Goal: Information Seeking & Learning: Learn about a topic

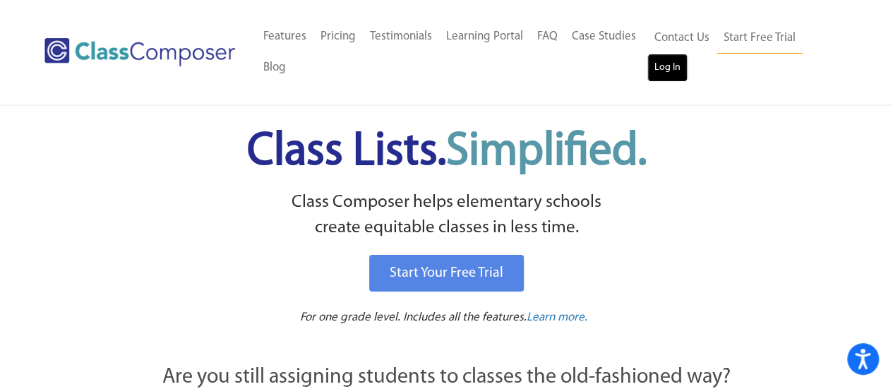
click at [671, 64] on link "Log In" at bounding box center [668, 68] width 40 height 28
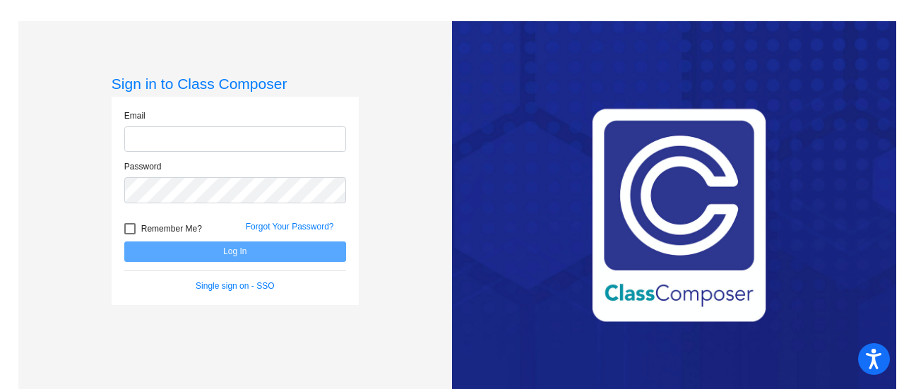
type input "[EMAIL_ADDRESS][DOMAIN_NAME]"
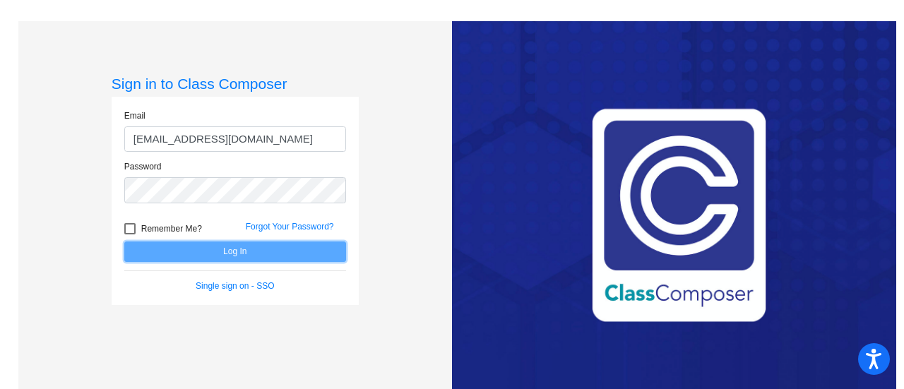
click at [230, 244] on button "Log In" at bounding box center [235, 252] width 222 height 20
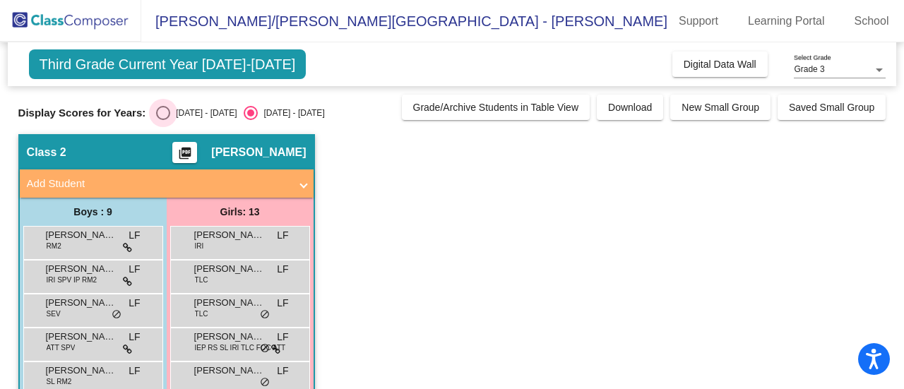
click at [164, 114] on div "Select an option" at bounding box center [163, 113] width 14 height 14
click at [163, 120] on input "[DATE] - [DATE]" at bounding box center [162, 120] width 1 height 1
radio input "true"
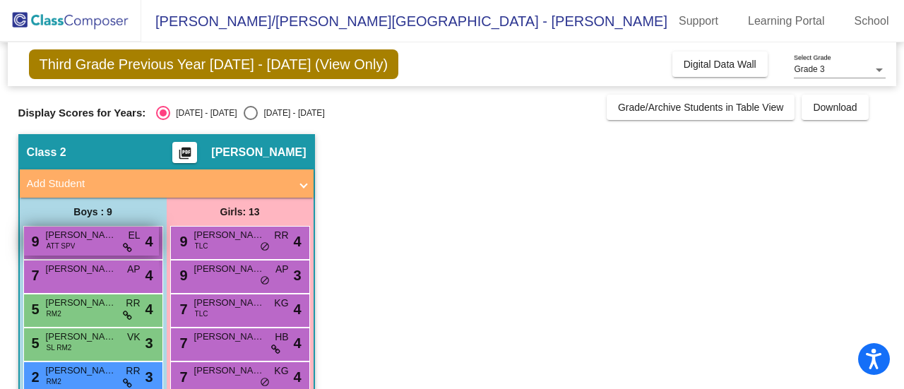
click at [97, 243] on div "9 [PERSON_NAME] ATT SPV EL lock do_not_disturb_alt 4" at bounding box center [91, 241] width 135 height 29
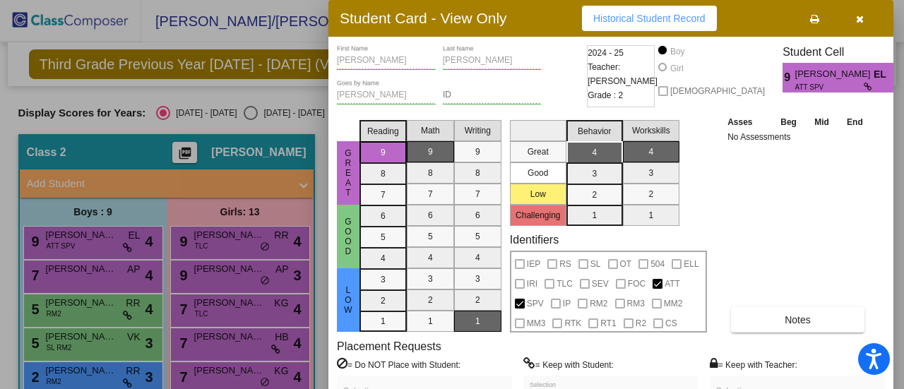
click at [861, 16] on icon "button" at bounding box center [860, 19] width 8 height 10
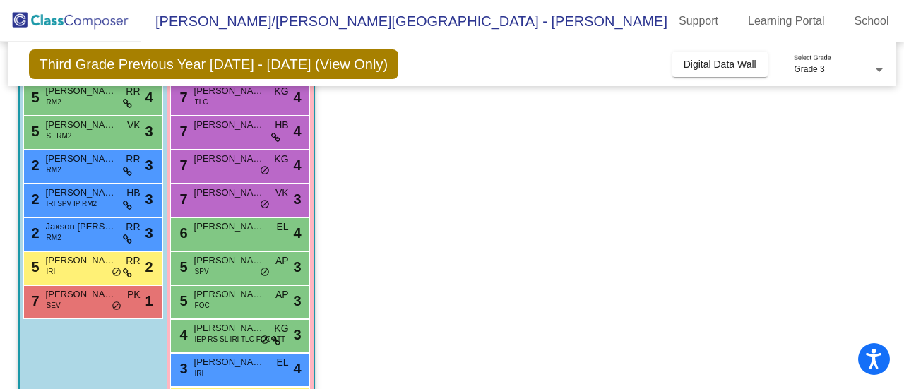
scroll to position [282, 0]
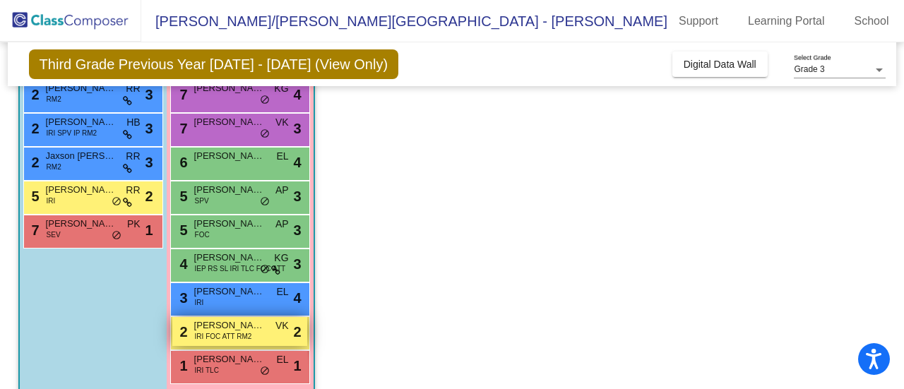
click at [230, 331] on span "IRI FOC ATT RM2" at bounding box center [223, 336] width 57 height 11
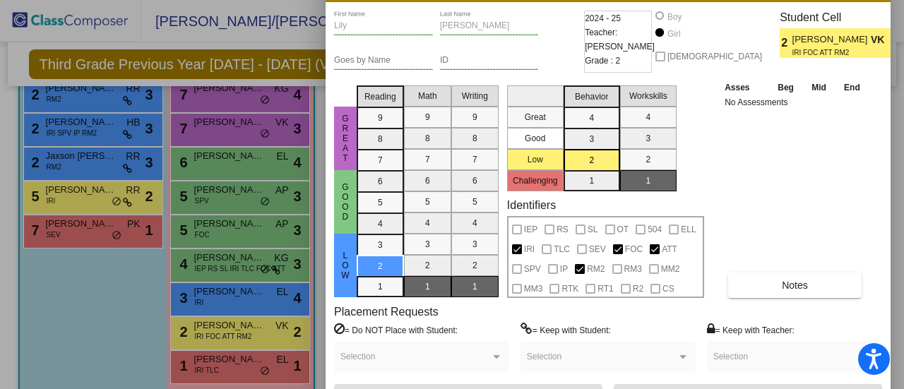
drag, startPoint x: 749, startPoint y: 12, endPoint x: 744, endPoint y: -26, distance: 38.4
click at [744, 0] on html "Accessibility Screen-Reader Guide, Feedback, and Issue Reporting | New window […" at bounding box center [452, 194] width 904 height 389
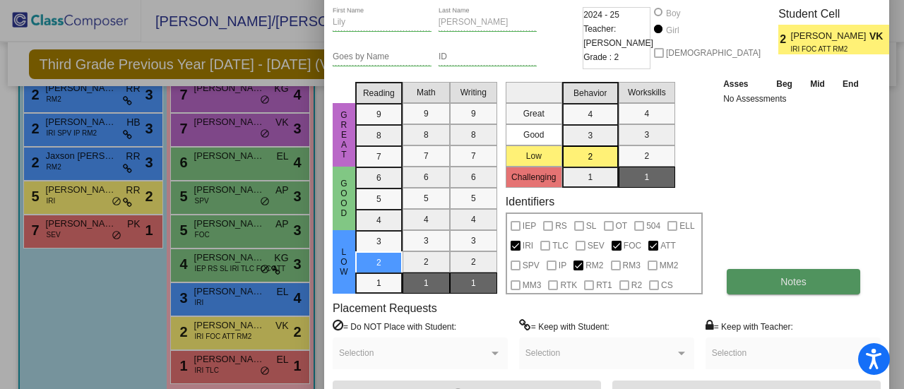
click at [812, 280] on button "Notes" at bounding box center [793, 281] width 133 height 25
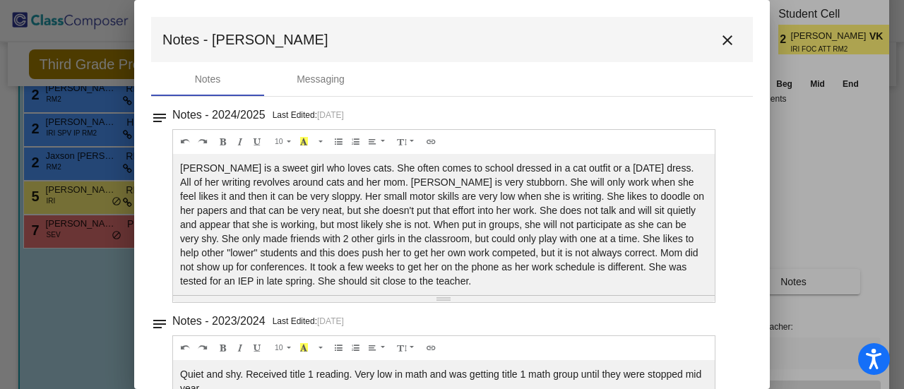
click at [720, 38] on mat-icon "close" at bounding box center [727, 40] width 17 height 17
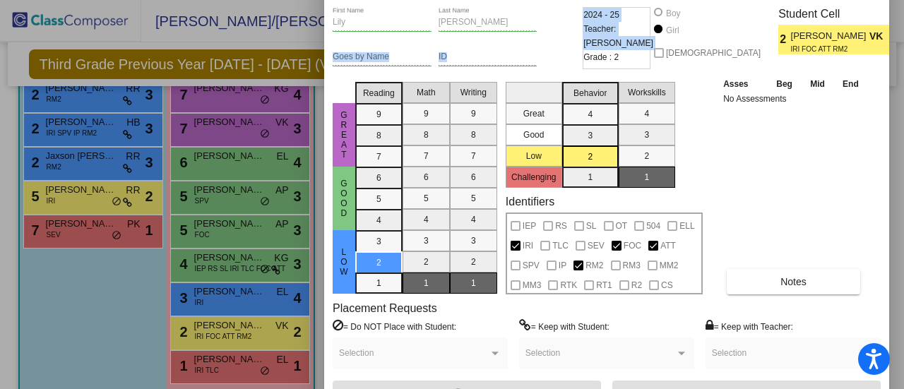
drag, startPoint x: 567, startPoint y: 15, endPoint x: 585, endPoint y: 69, distance: 56.5
click at [585, 69] on div "[PERSON_NAME] First Name [PERSON_NAME] Last Name Goes by Name ID 2024 - 25 Teac…" at bounding box center [607, 41] width 548 height 69
click at [848, 172] on div "Asses Beg Mid End No Assessments Notes" at bounding box center [794, 185] width 148 height 218
click at [94, 322] on div at bounding box center [452, 194] width 904 height 389
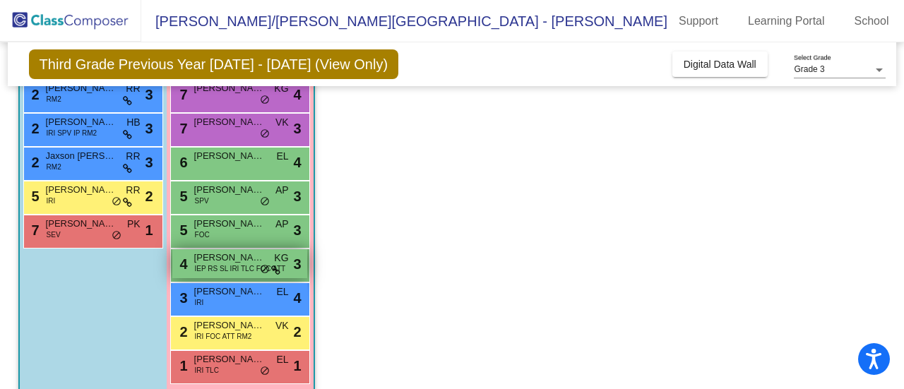
click at [212, 267] on span "IEP RS SL IRI TLC FOC ATT" at bounding box center [240, 268] width 91 height 11
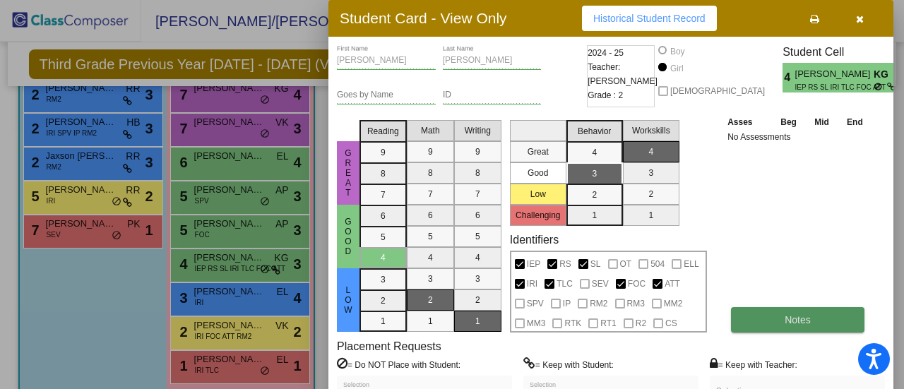
click at [775, 320] on button "Notes" at bounding box center [797, 319] width 133 height 25
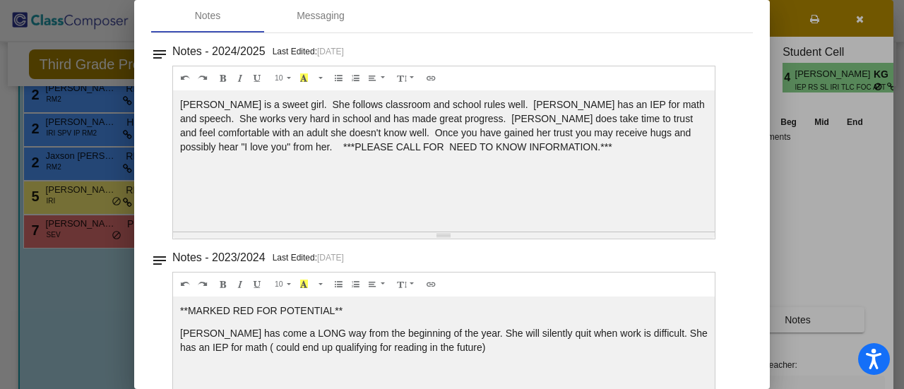
scroll to position [0, 0]
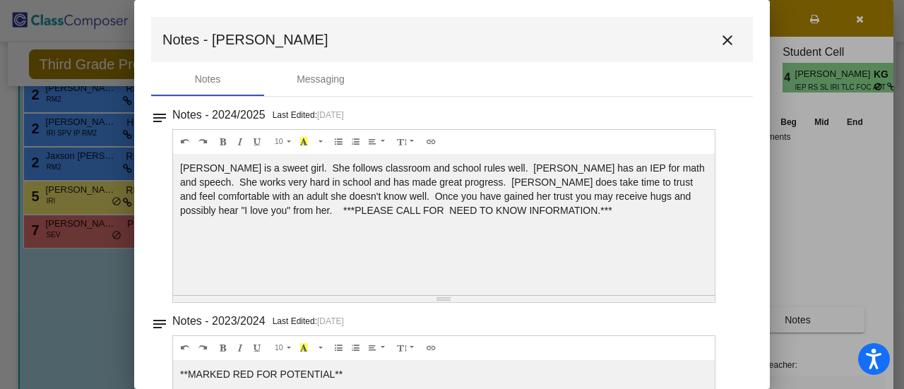
click at [720, 40] on mat-icon "close" at bounding box center [727, 40] width 17 height 17
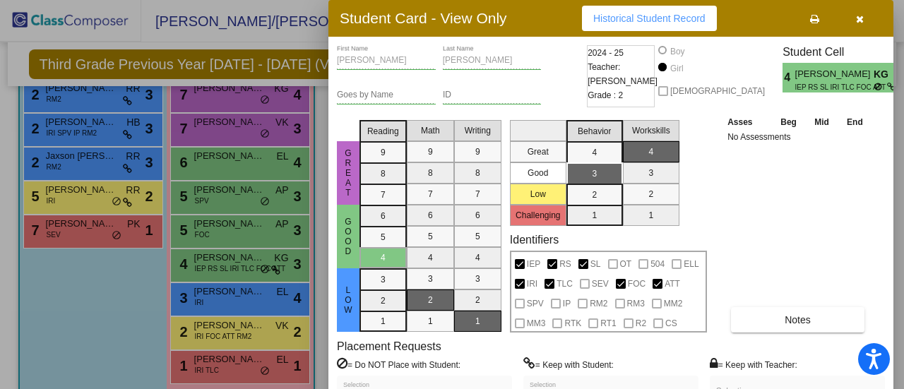
click at [76, 313] on div at bounding box center [452, 194] width 904 height 389
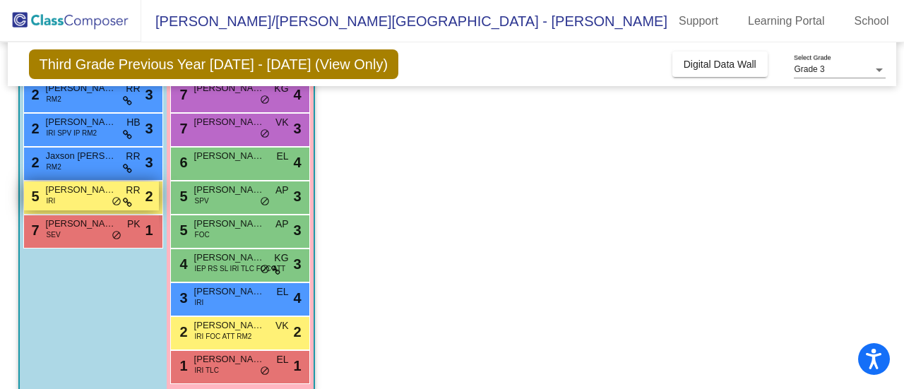
click at [53, 189] on span "[PERSON_NAME]" at bounding box center [81, 190] width 71 height 14
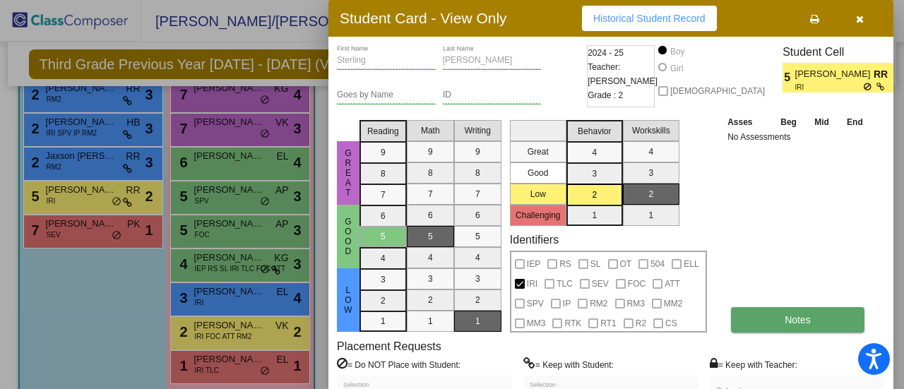
click at [737, 323] on button "Notes" at bounding box center [797, 319] width 133 height 25
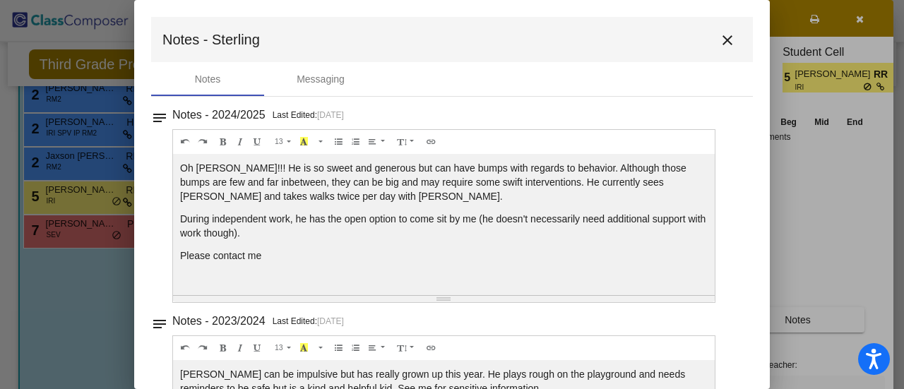
click at [719, 40] on mat-icon "close" at bounding box center [727, 40] width 17 height 17
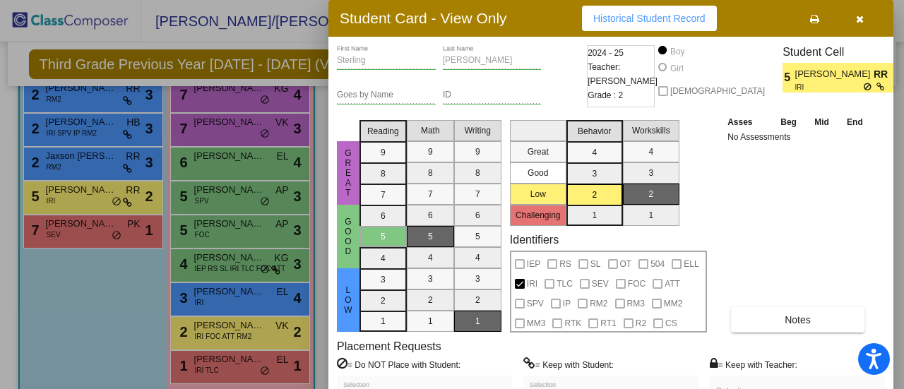
click at [119, 309] on div at bounding box center [452, 194] width 904 height 389
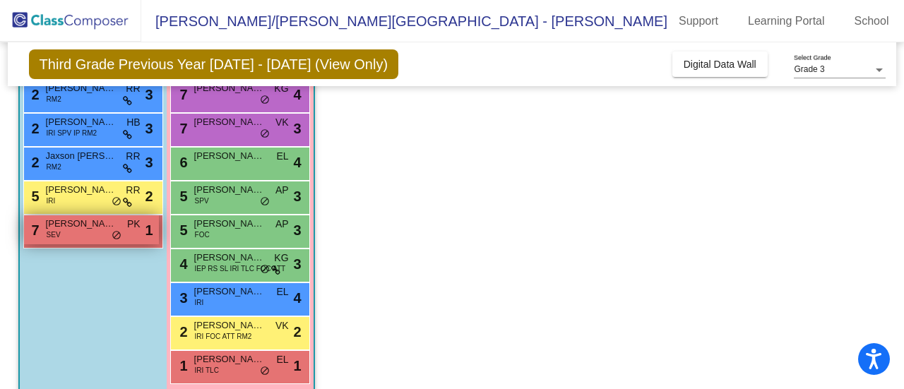
click at [83, 235] on div "7 [PERSON_NAME] SEV PK lock do_not_disturb_alt 1" at bounding box center [91, 229] width 135 height 29
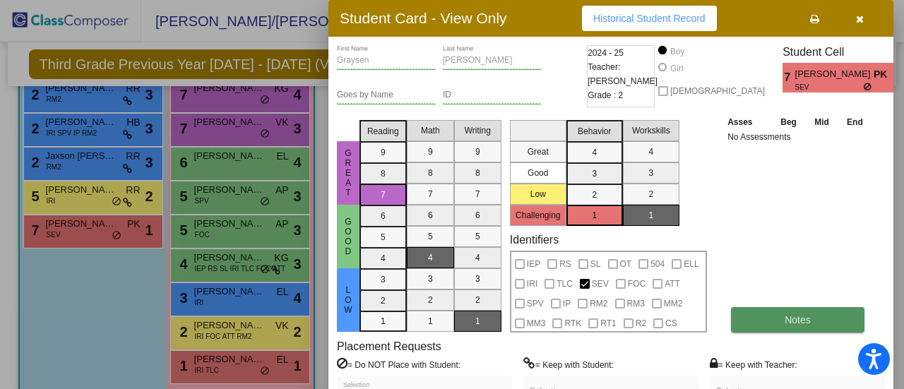
click at [770, 322] on button "Notes" at bounding box center [797, 319] width 133 height 25
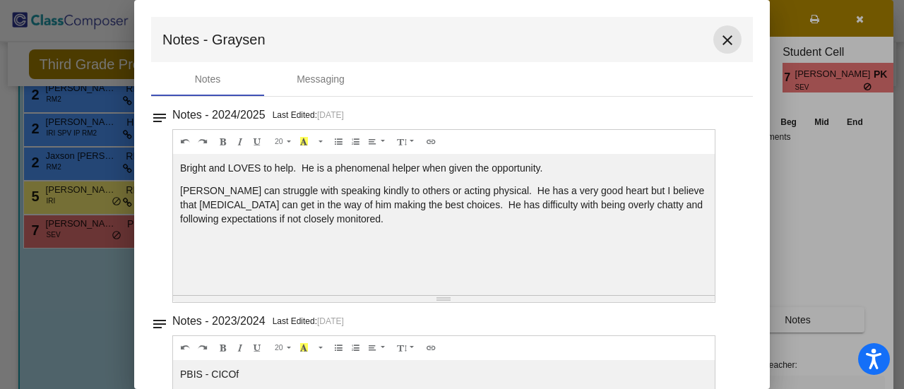
click at [722, 47] on mat-icon "close" at bounding box center [727, 40] width 17 height 17
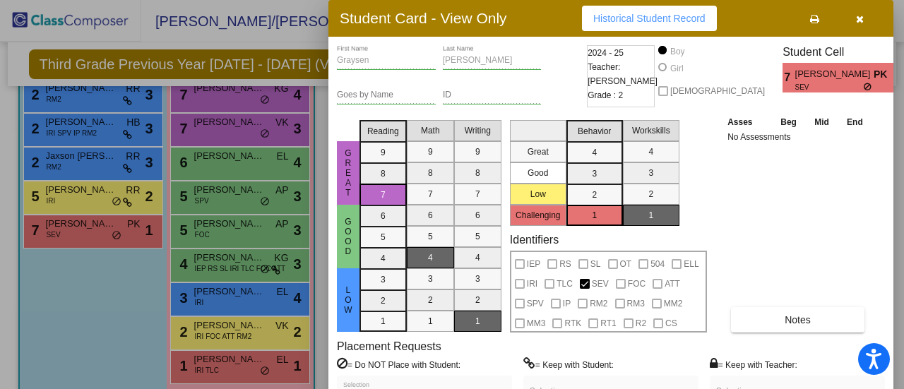
click at [64, 321] on div at bounding box center [452, 194] width 904 height 389
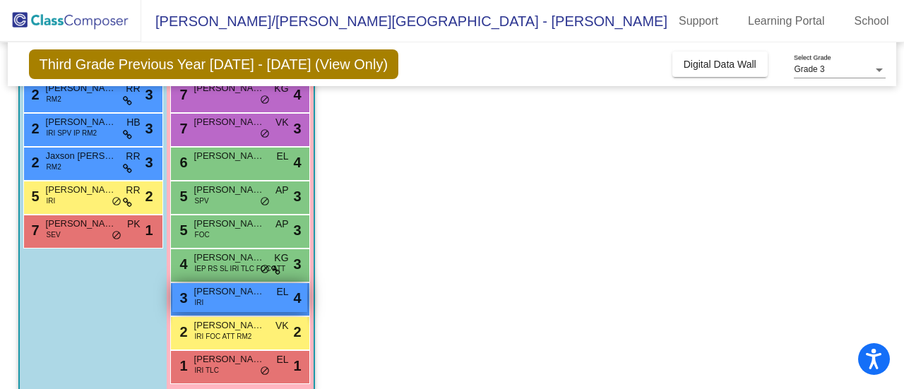
click at [220, 295] on span "[PERSON_NAME]" at bounding box center [229, 292] width 71 height 14
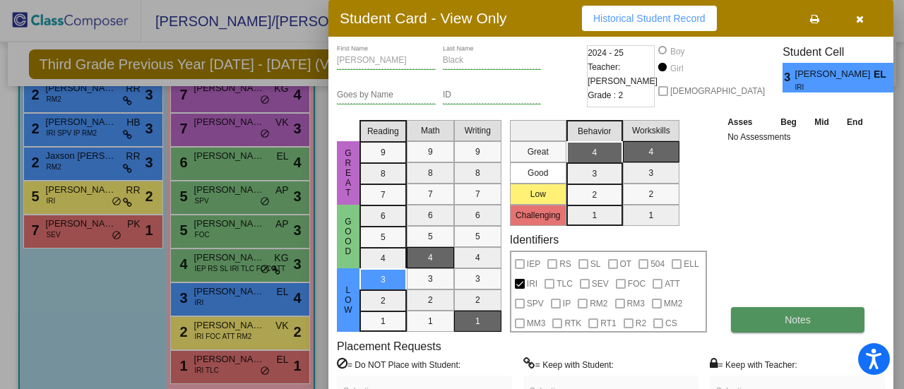
click at [807, 317] on span "Notes" at bounding box center [798, 319] width 26 height 11
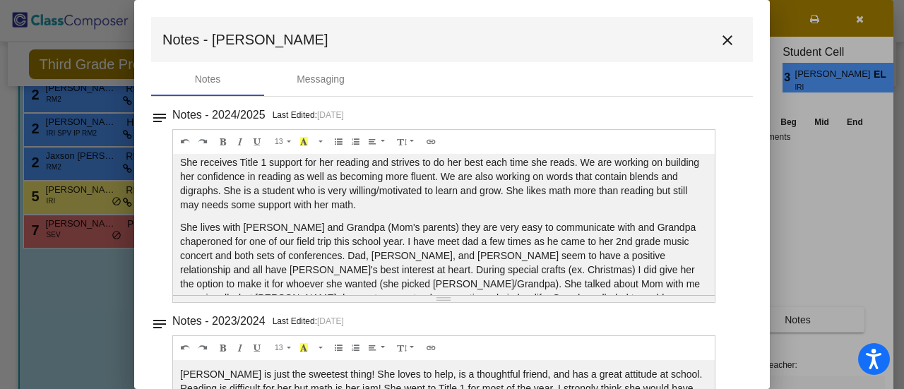
scroll to position [96, 0]
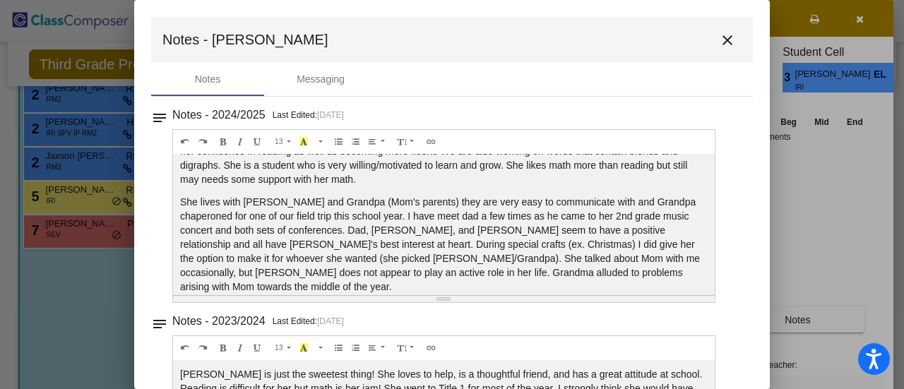
click at [719, 44] on mat-icon "close" at bounding box center [727, 40] width 17 height 17
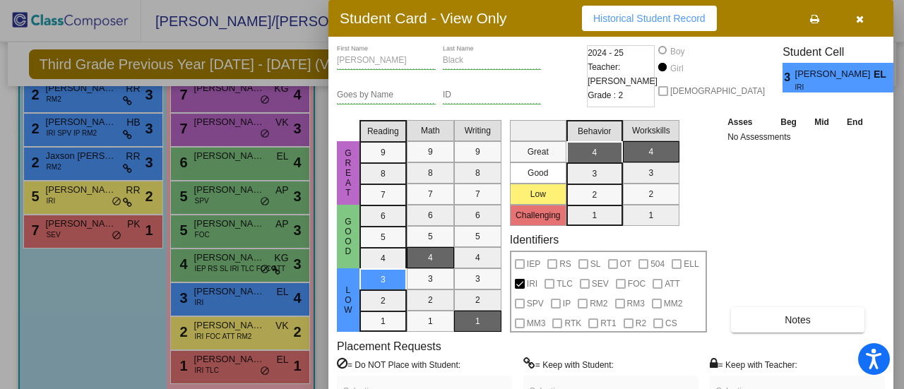
click at [92, 323] on div at bounding box center [452, 194] width 904 height 389
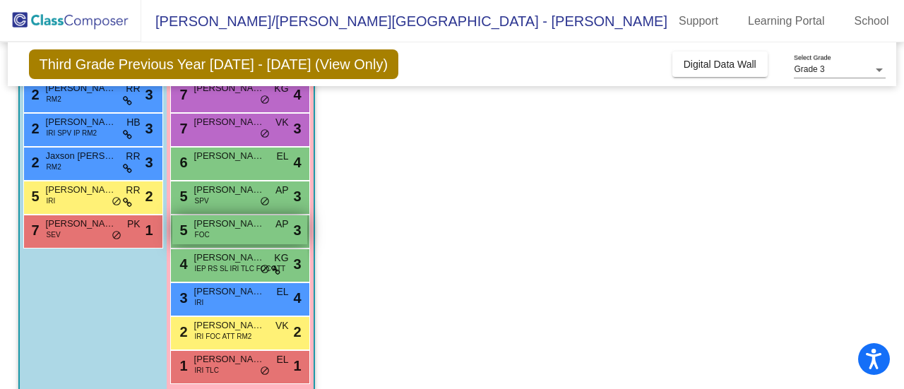
click at [230, 232] on div "5 [PERSON_NAME] FOC AP lock do_not_disturb_alt 3" at bounding box center [239, 229] width 135 height 29
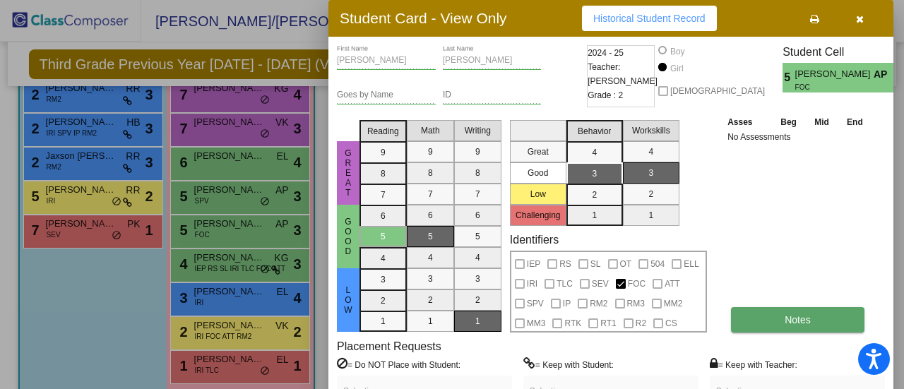
click at [778, 317] on button "Notes" at bounding box center [797, 319] width 133 height 25
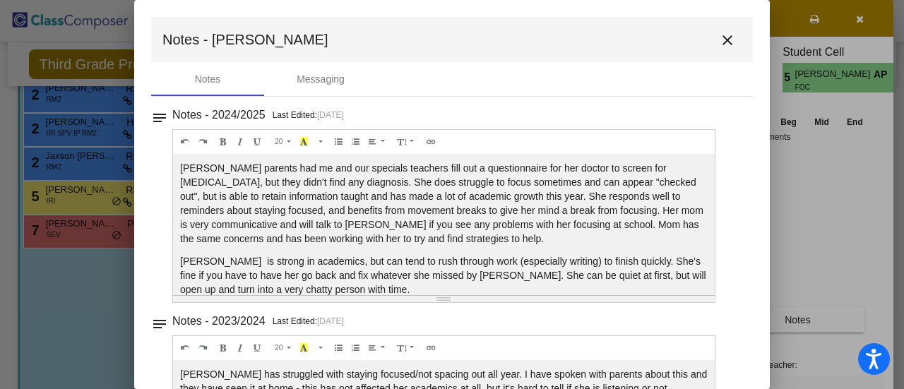
scroll to position [17, 0]
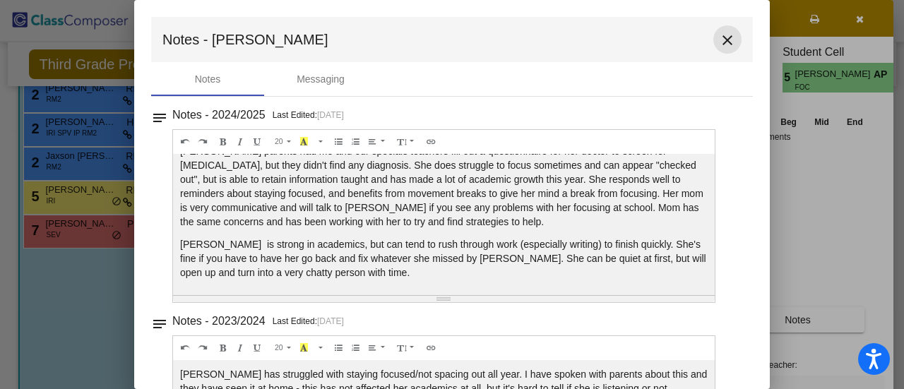
click at [719, 41] on mat-icon "close" at bounding box center [727, 40] width 17 height 17
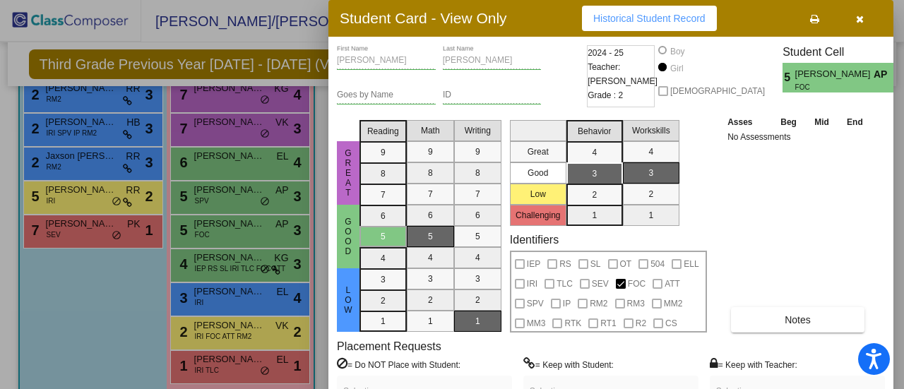
click at [117, 321] on div at bounding box center [452, 194] width 904 height 389
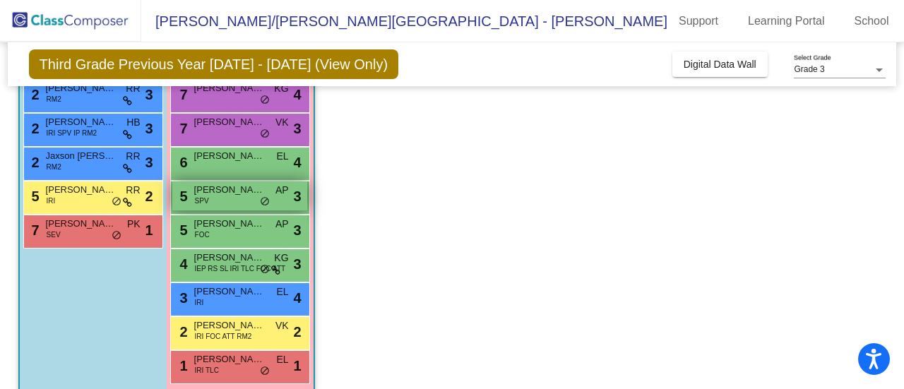
click at [225, 198] on div "5 [PERSON_NAME] SPV AP lock do_not_disturb_alt 3" at bounding box center [239, 195] width 135 height 29
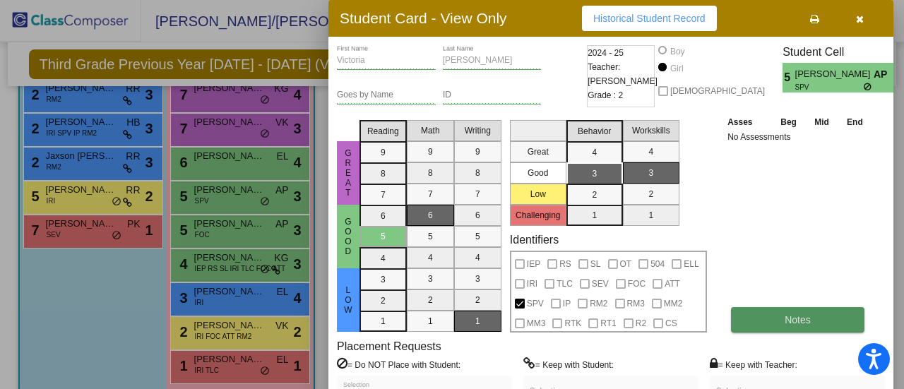
click at [774, 323] on button "Notes" at bounding box center [797, 319] width 133 height 25
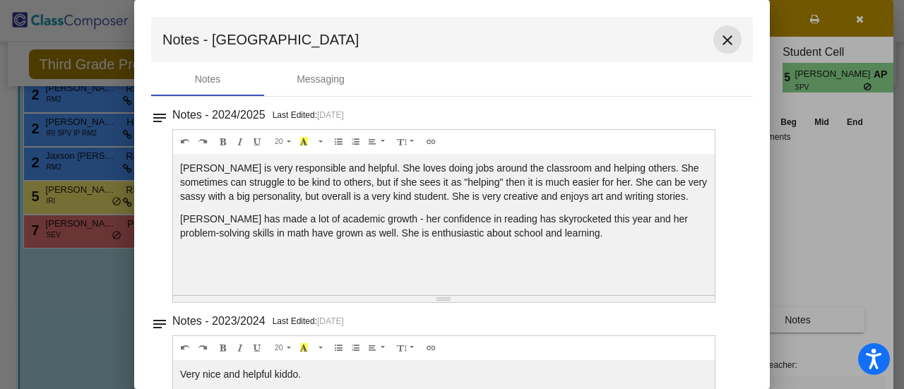
click at [720, 40] on mat-icon "close" at bounding box center [727, 40] width 17 height 17
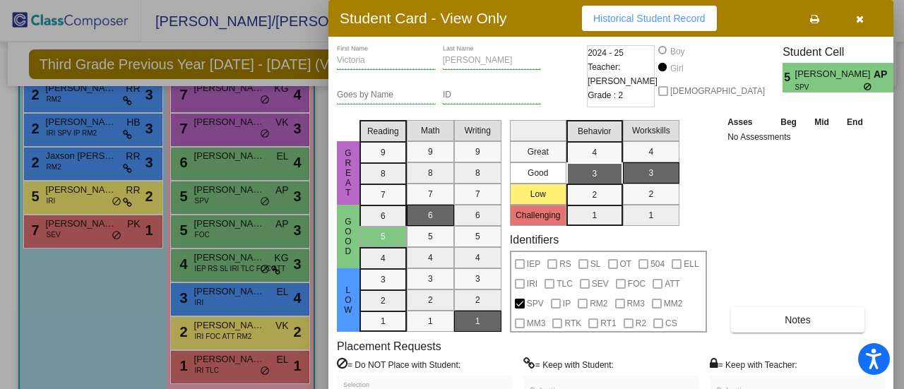
click at [73, 355] on div at bounding box center [452, 194] width 904 height 389
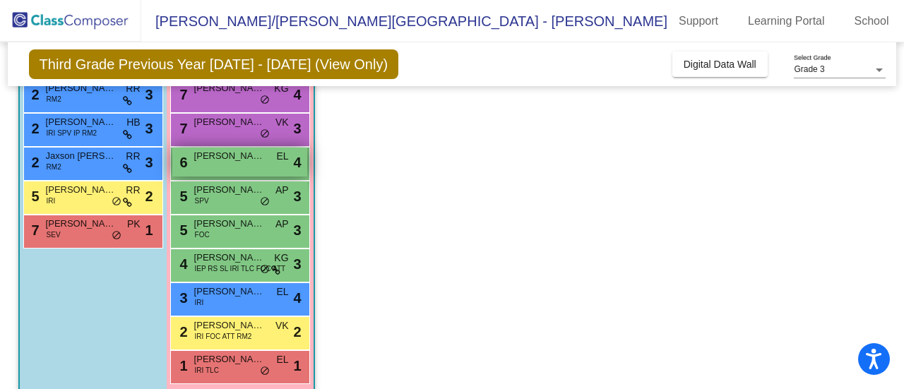
click at [232, 160] on span "[PERSON_NAME]" at bounding box center [229, 156] width 71 height 14
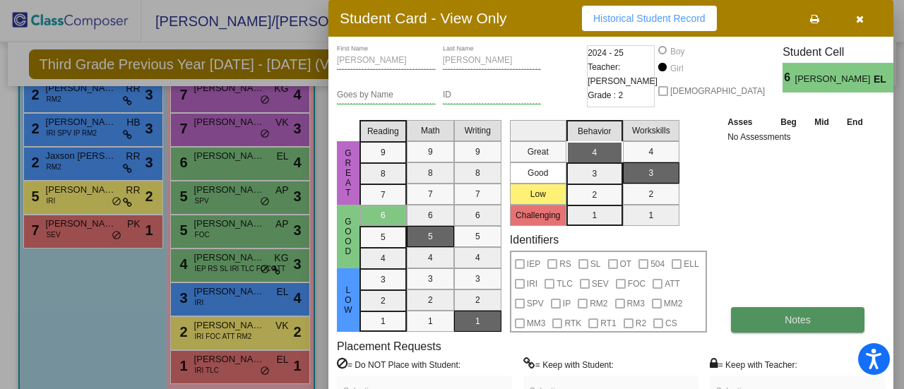
click at [792, 311] on button "Notes" at bounding box center [797, 319] width 133 height 25
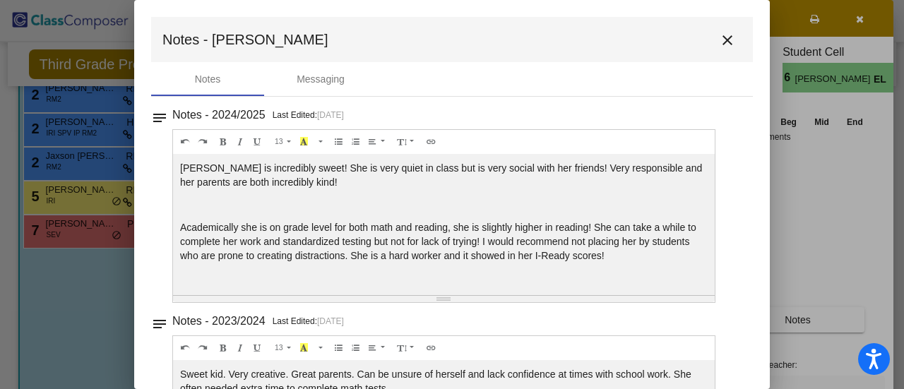
click at [722, 37] on mat-icon "close" at bounding box center [727, 40] width 17 height 17
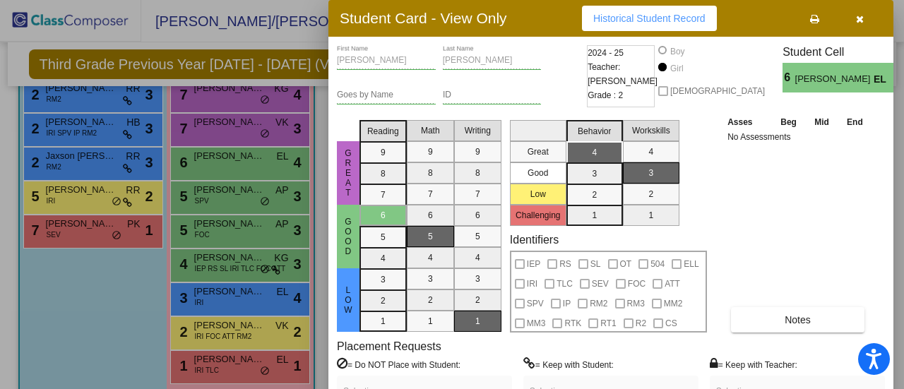
click at [64, 287] on div at bounding box center [452, 194] width 904 height 389
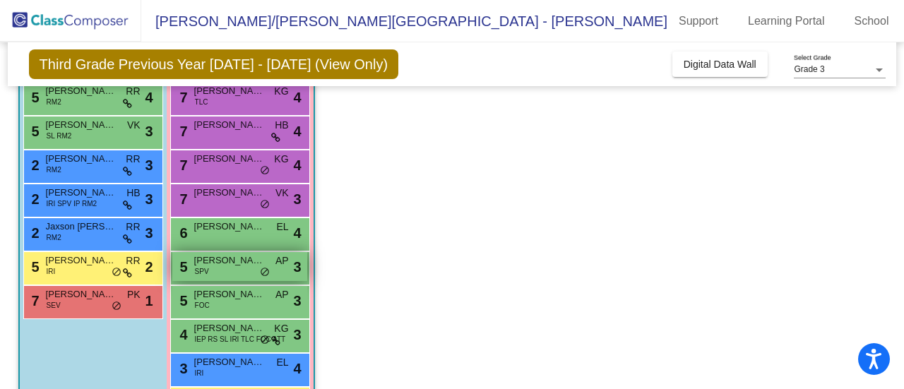
scroll to position [141, 0]
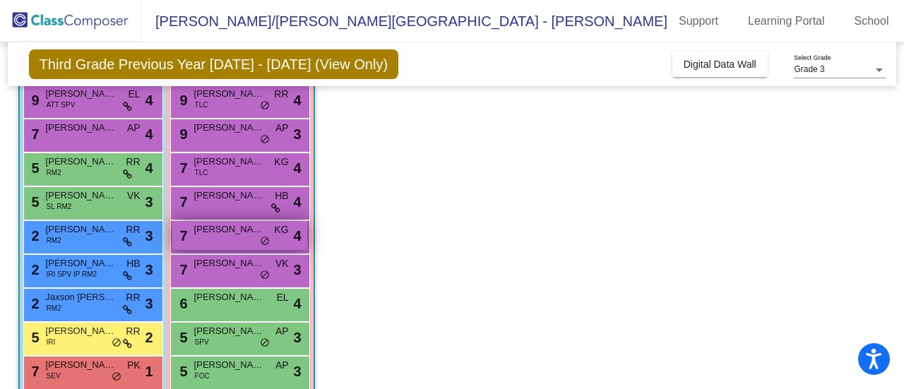
click at [194, 234] on span "[PERSON_NAME]" at bounding box center [229, 229] width 71 height 14
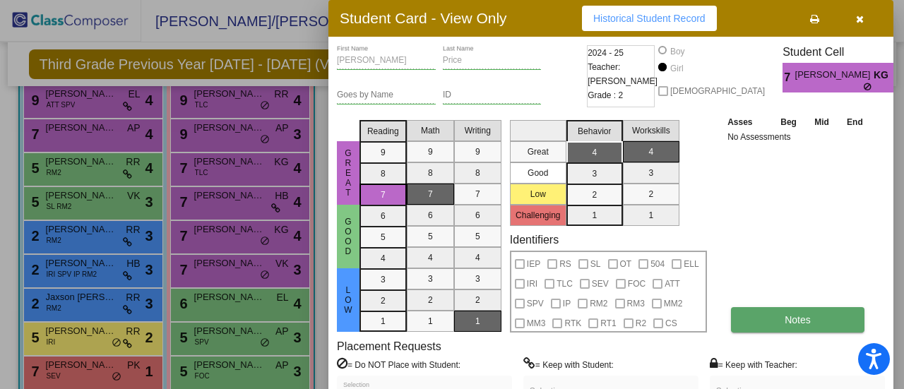
click at [794, 315] on span "Notes" at bounding box center [798, 319] width 26 height 11
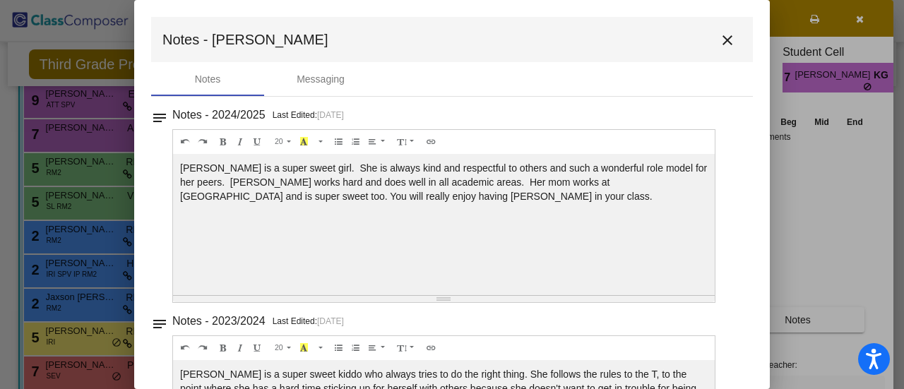
click at [719, 40] on mat-icon "close" at bounding box center [727, 40] width 17 height 17
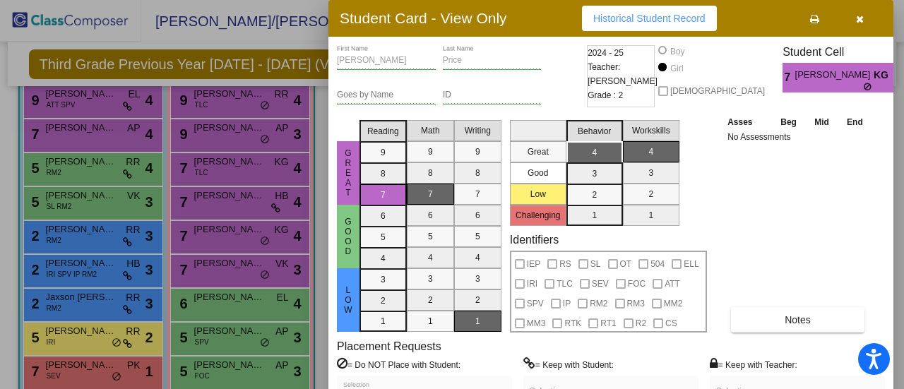
click at [240, 210] on div at bounding box center [452, 194] width 904 height 389
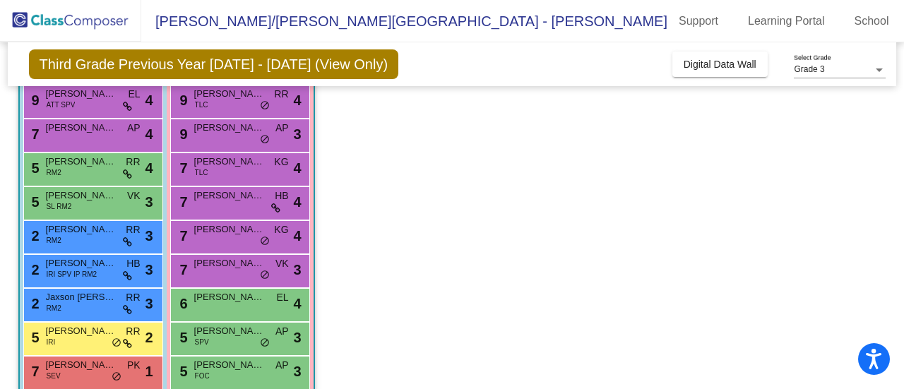
click at [240, 210] on div "7 [PERSON_NAME] HB lock do_not_disturb_alt 4" at bounding box center [239, 201] width 135 height 29
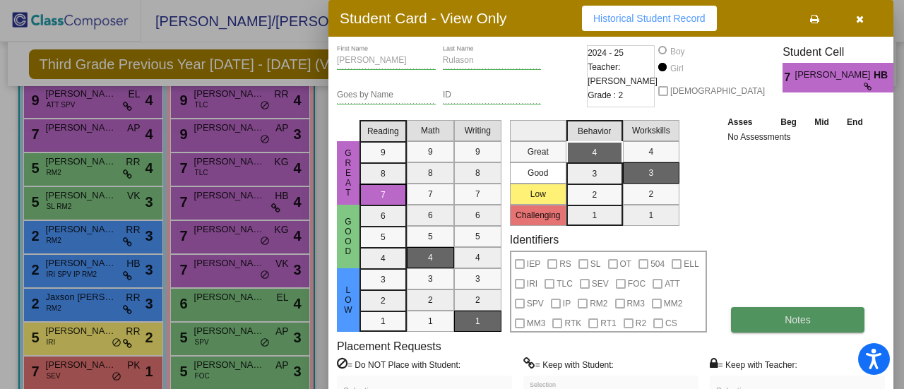
click at [778, 311] on button "Notes" at bounding box center [797, 319] width 133 height 25
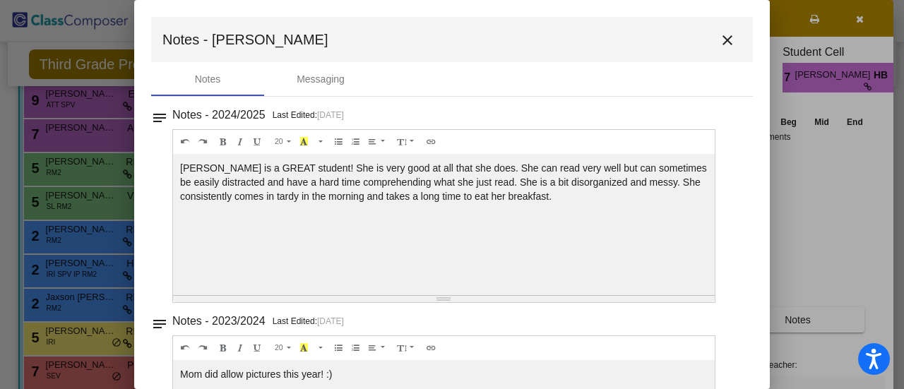
click at [719, 37] on mat-icon "close" at bounding box center [727, 40] width 17 height 17
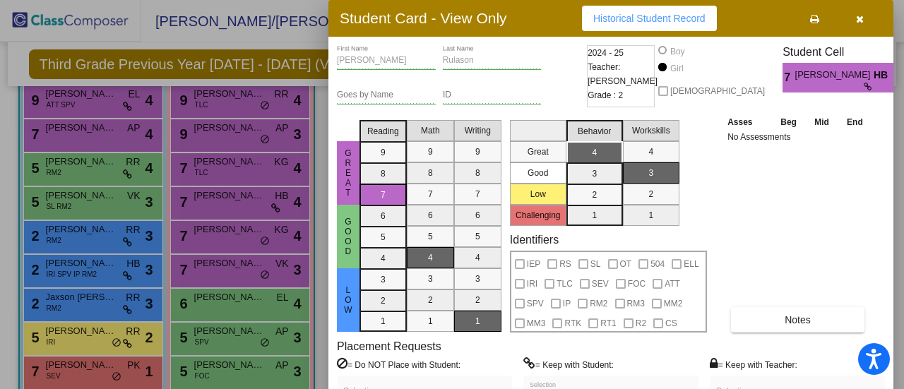
click at [232, 198] on div at bounding box center [452, 194] width 904 height 389
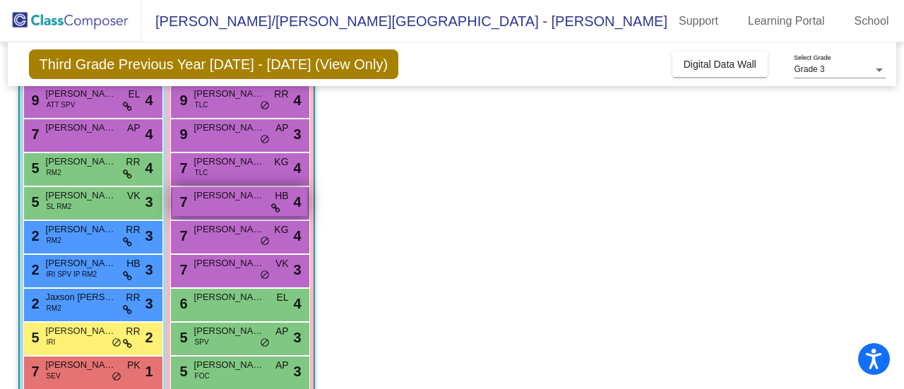
click at [225, 195] on span "[PERSON_NAME]" at bounding box center [229, 196] width 71 height 14
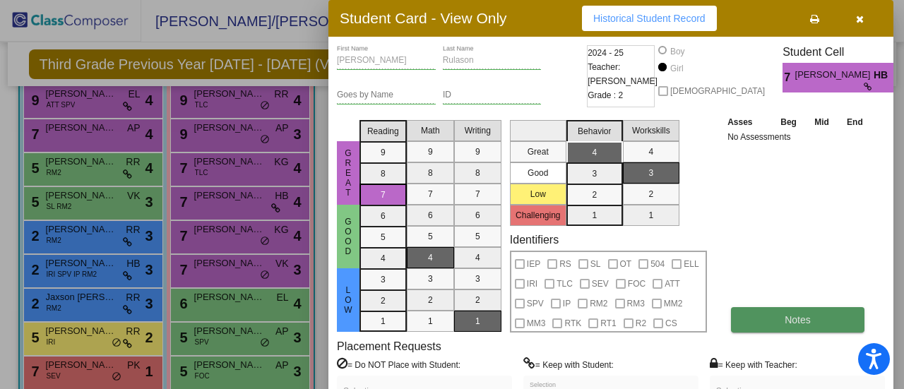
click at [807, 313] on button "Notes" at bounding box center [797, 319] width 133 height 25
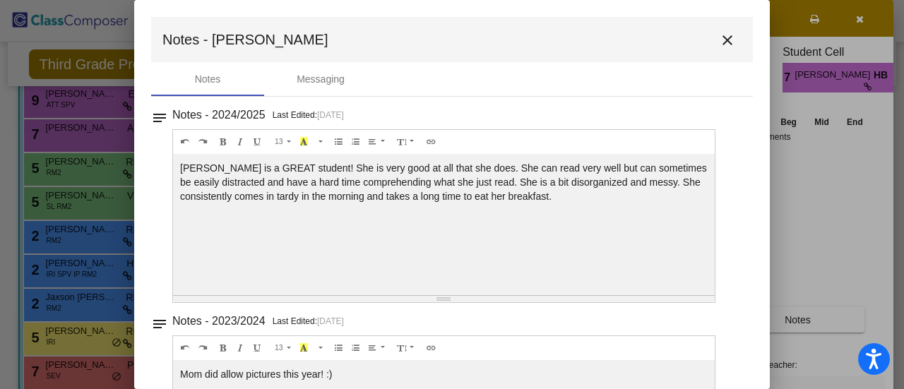
click at [719, 39] on mat-icon "close" at bounding box center [727, 40] width 17 height 17
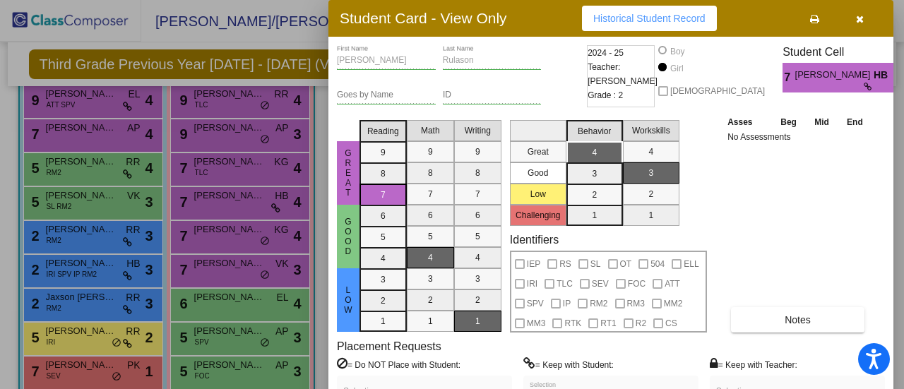
click at [210, 239] on div at bounding box center [452, 194] width 904 height 389
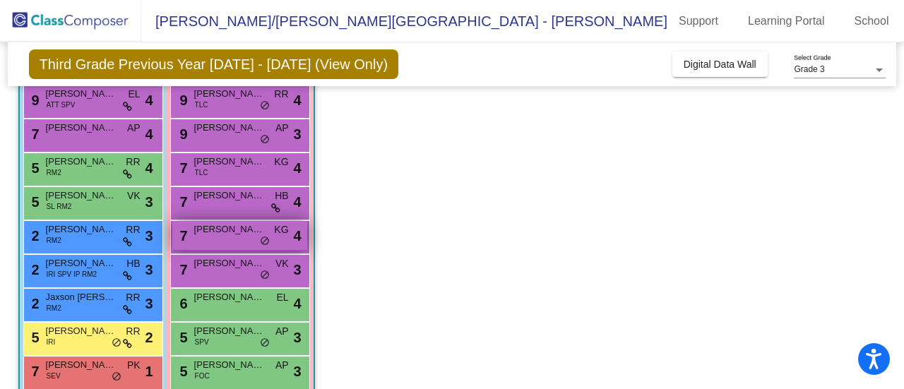
click at [213, 234] on span "[PERSON_NAME]" at bounding box center [229, 229] width 71 height 14
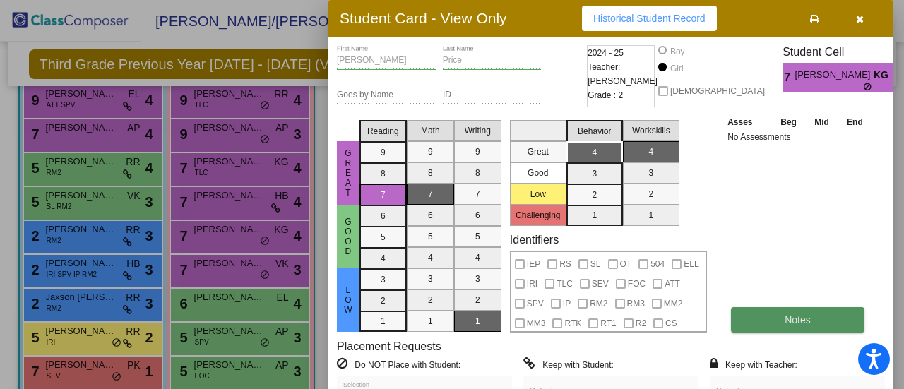
click at [775, 320] on button "Notes" at bounding box center [797, 319] width 133 height 25
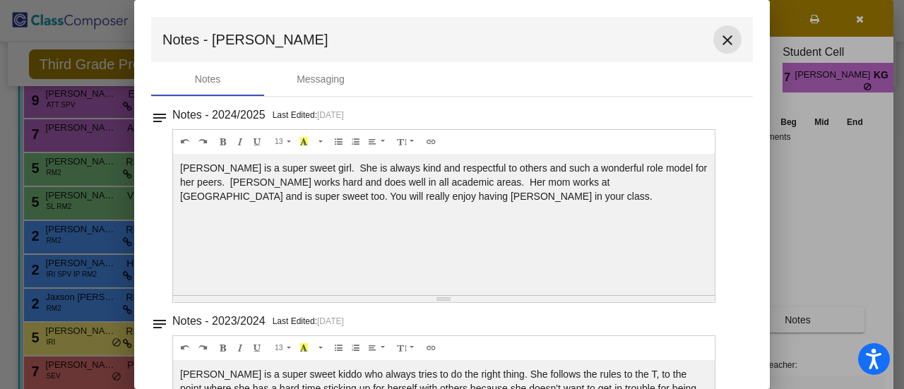
click at [719, 40] on mat-icon "close" at bounding box center [727, 40] width 17 height 17
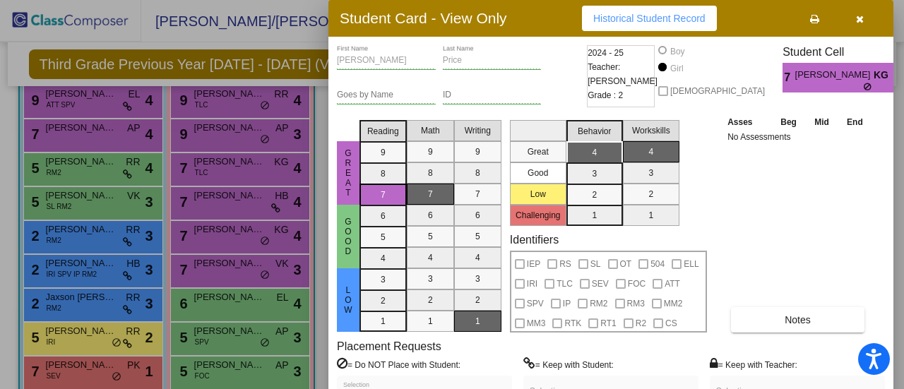
click at [223, 163] on div at bounding box center [452, 194] width 904 height 389
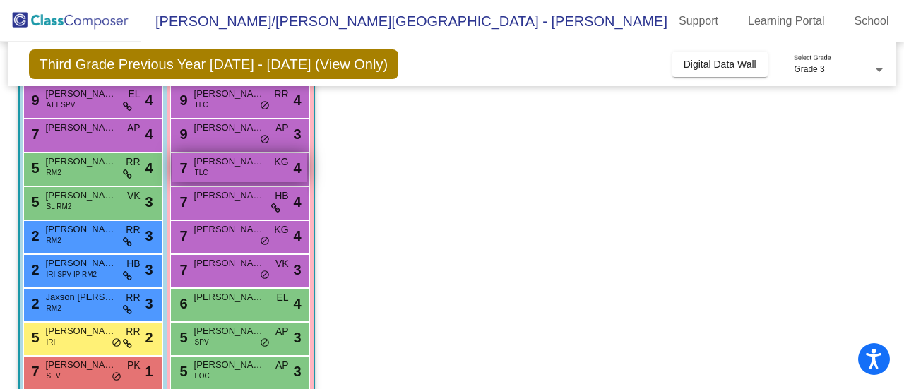
click at [224, 163] on span "[PERSON_NAME]" at bounding box center [229, 162] width 71 height 14
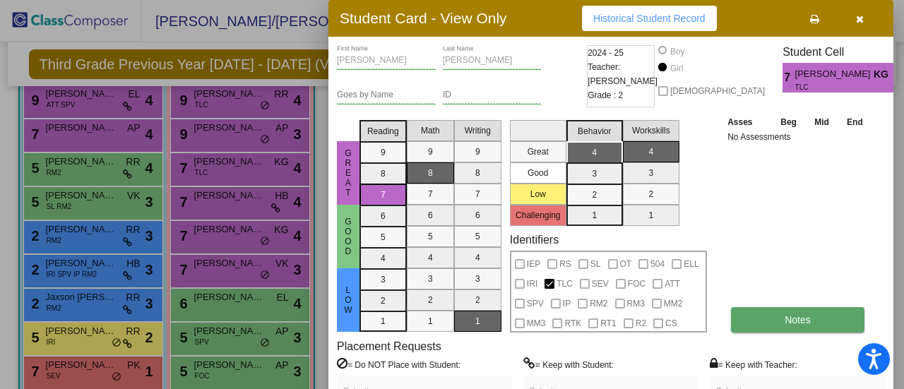
click at [782, 319] on button "Notes" at bounding box center [797, 319] width 133 height 25
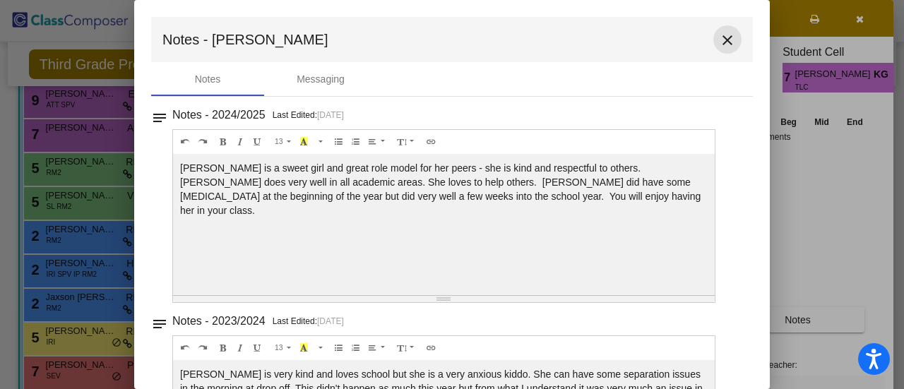
click at [719, 41] on mat-icon "close" at bounding box center [727, 40] width 17 height 17
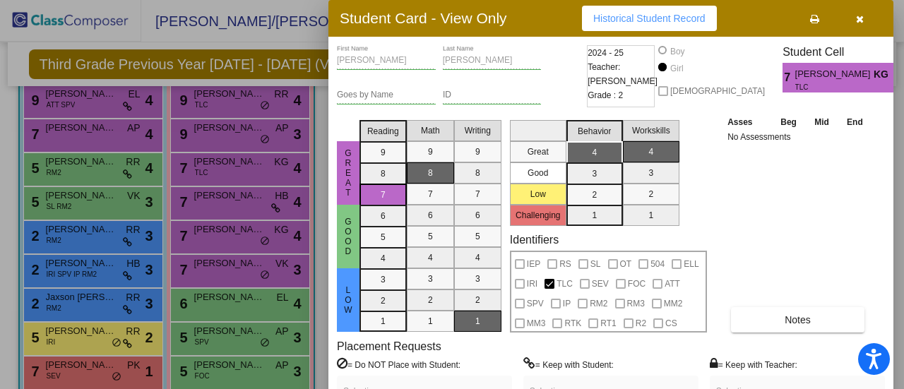
click at [232, 133] on div at bounding box center [452, 194] width 904 height 389
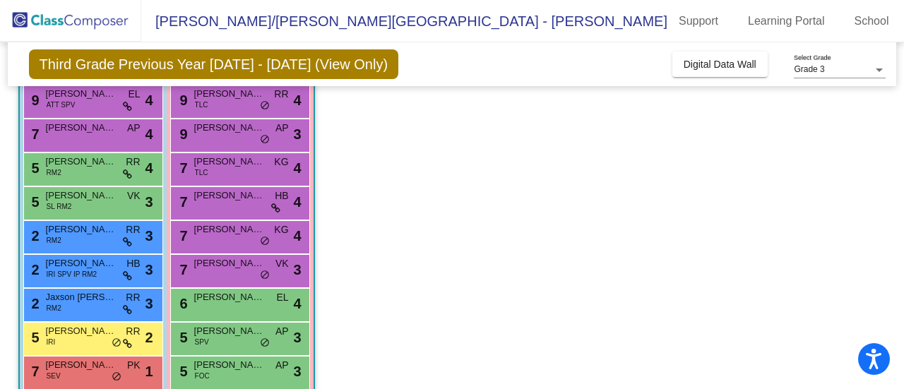
click at [232, 133] on span "[PERSON_NAME]" at bounding box center [229, 128] width 71 height 14
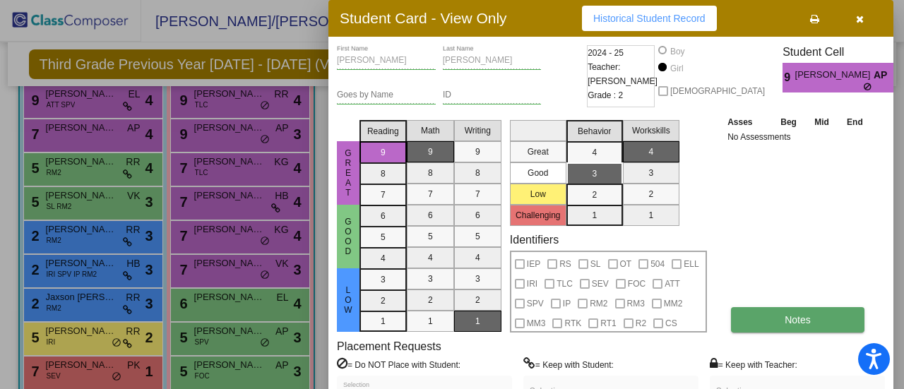
click at [788, 319] on span "Notes" at bounding box center [798, 319] width 26 height 11
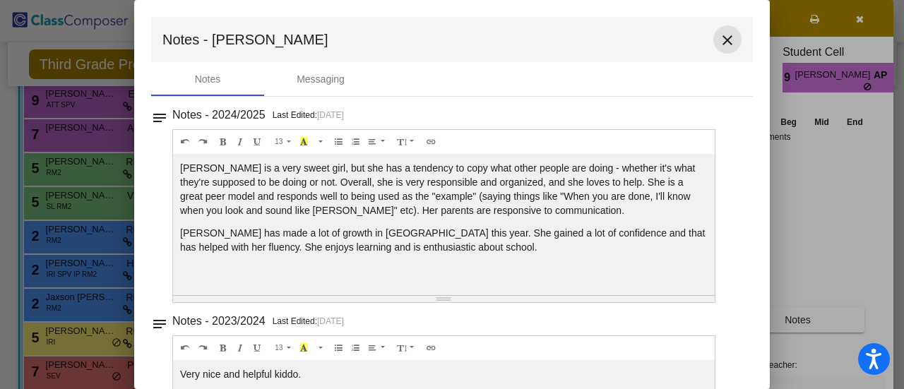
click at [725, 40] on mat-icon "close" at bounding box center [727, 40] width 17 height 17
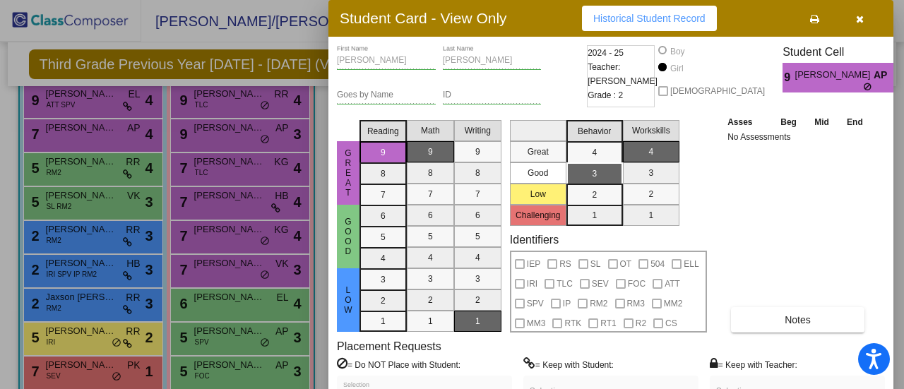
click at [244, 97] on div at bounding box center [452, 194] width 904 height 389
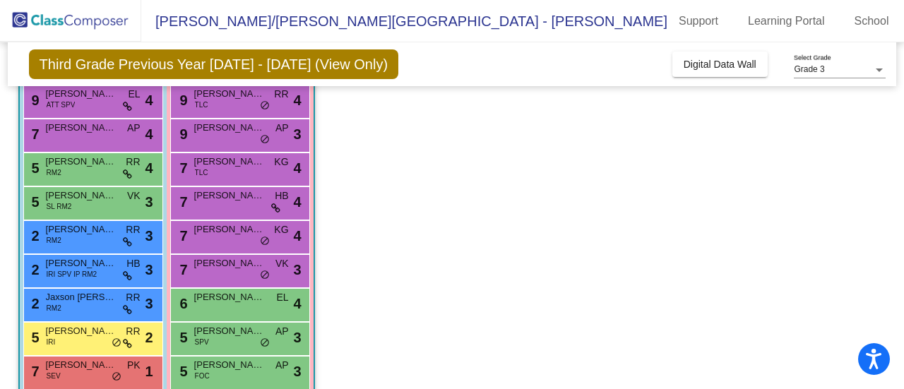
click at [244, 97] on span "[PERSON_NAME]" at bounding box center [229, 94] width 71 height 14
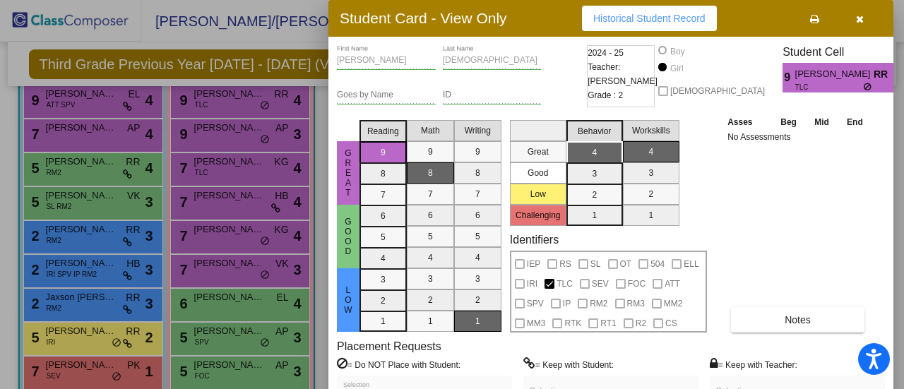
click at [771, 306] on div "Asses Beg Mid End No Assessments Notes" at bounding box center [798, 223] width 148 height 218
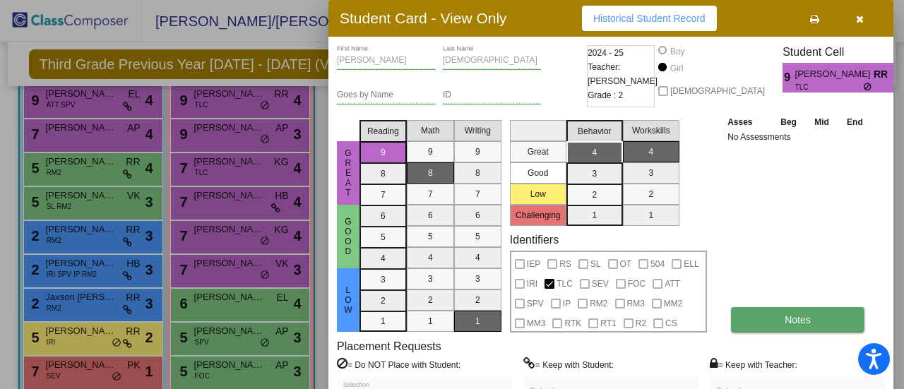
click at [766, 313] on button "Notes" at bounding box center [797, 319] width 133 height 25
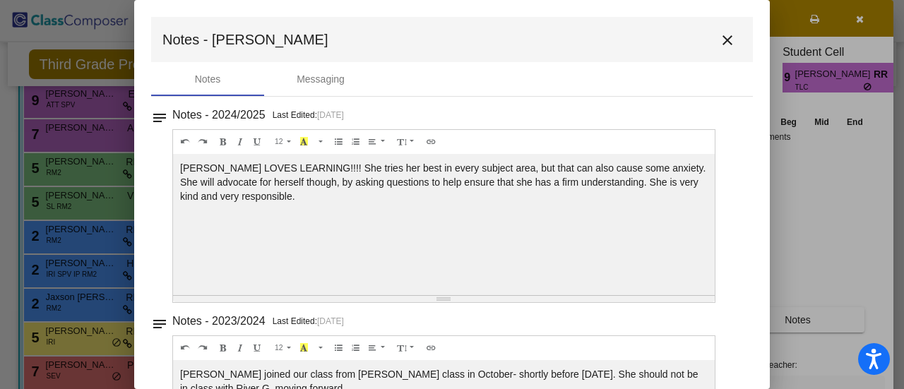
click at [719, 38] on mat-icon "close" at bounding box center [727, 40] width 17 height 17
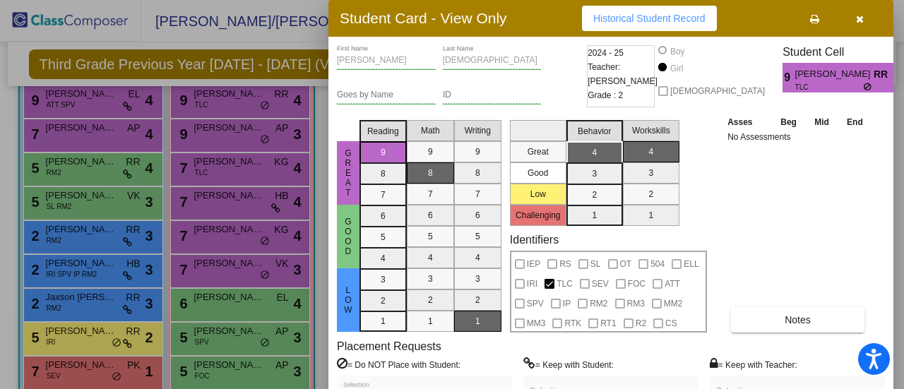
click at [198, 67] on div at bounding box center [452, 194] width 904 height 389
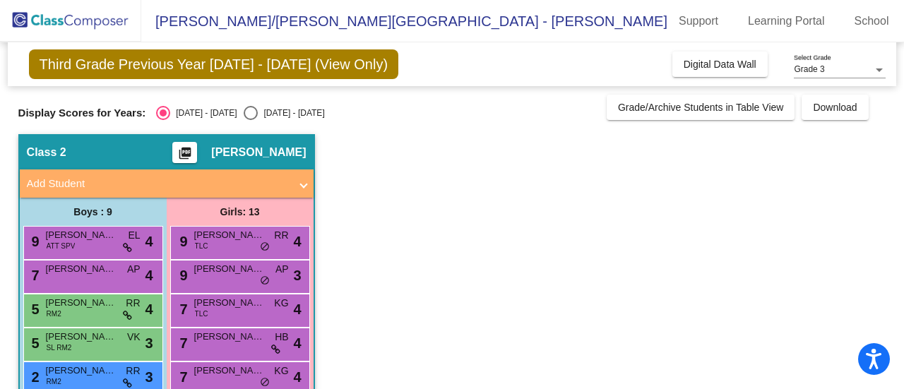
scroll to position [71, 0]
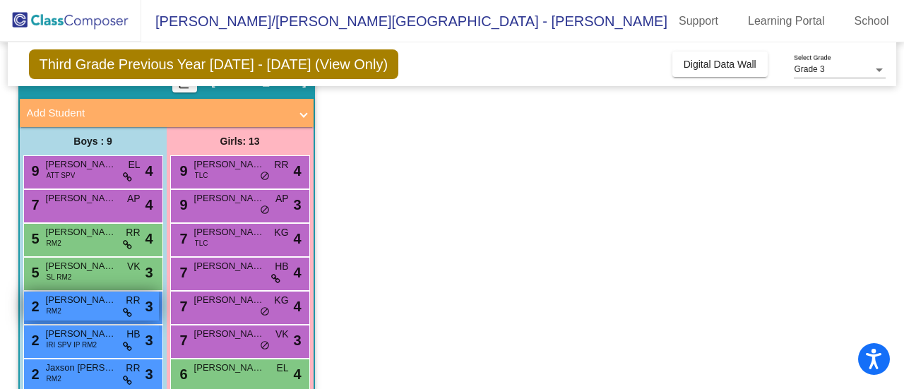
click at [76, 307] on div "2 [PERSON_NAME] RM2 RR lock do_not_disturb_alt 3" at bounding box center [91, 306] width 135 height 29
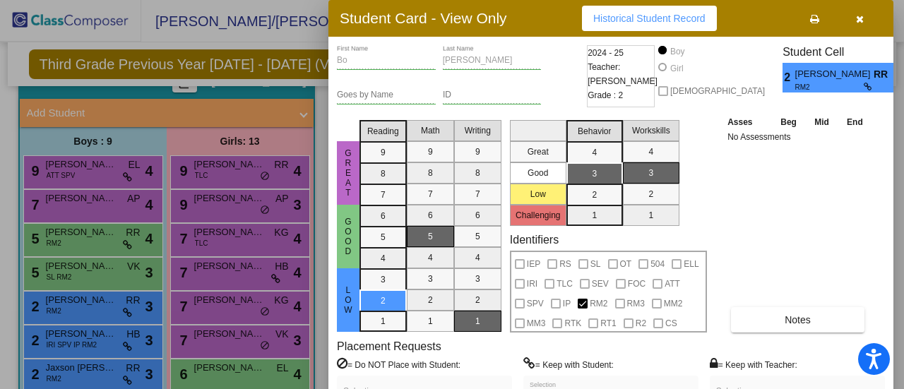
click at [213, 42] on div at bounding box center [452, 194] width 904 height 389
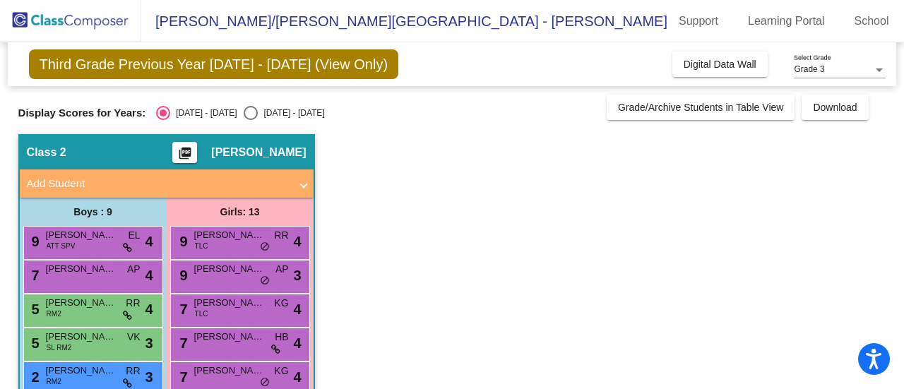
scroll to position [299, 0]
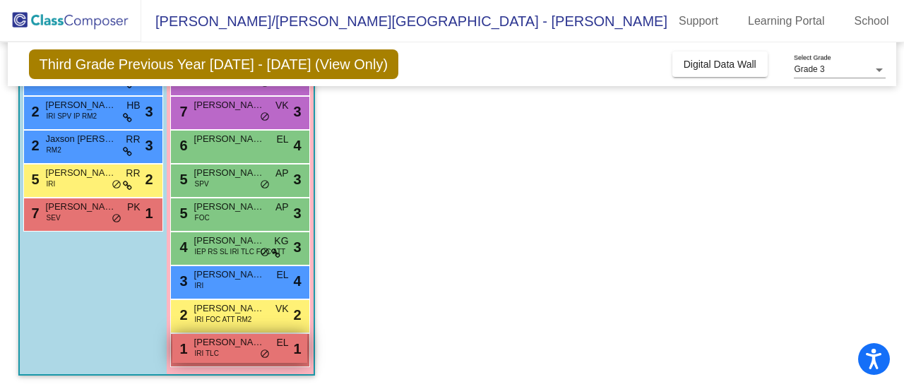
click at [221, 352] on div "1 [PERSON_NAME] IRI TLC EL lock do_not_disturb_alt 1" at bounding box center [239, 348] width 135 height 29
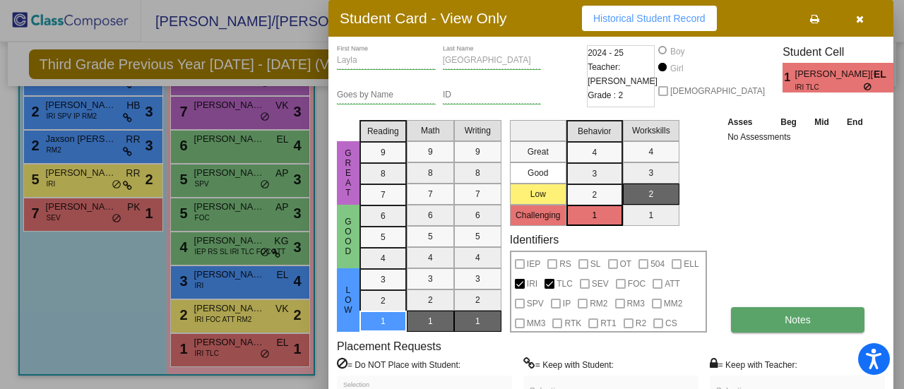
click at [773, 327] on button "Notes" at bounding box center [797, 319] width 133 height 25
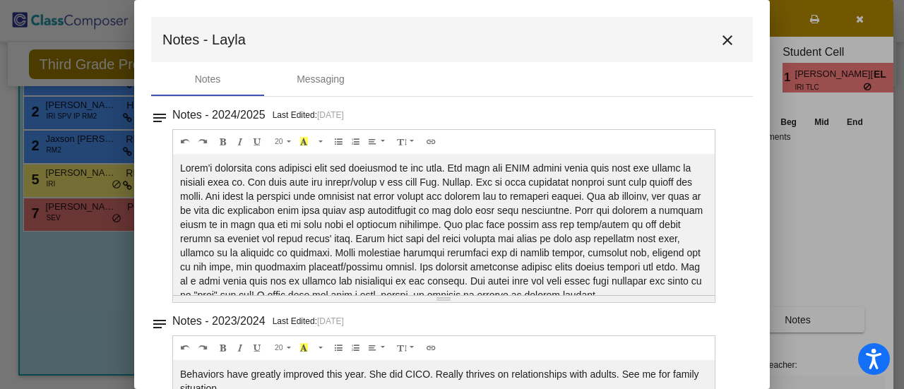
scroll to position [71, 0]
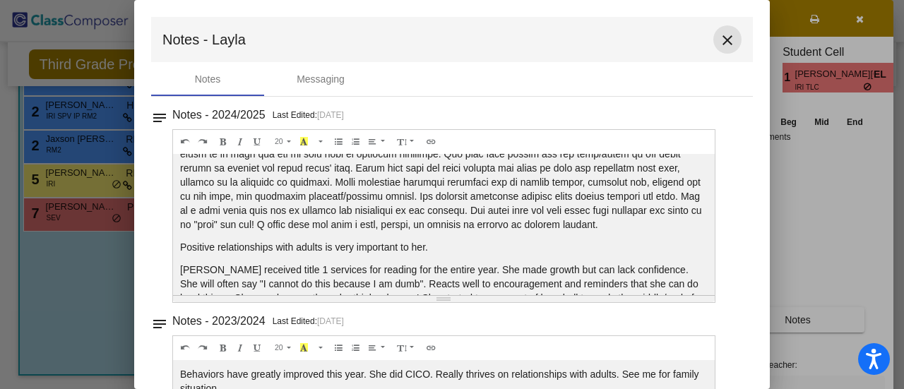
click at [723, 40] on mat-icon "close" at bounding box center [727, 40] width 17 height 17
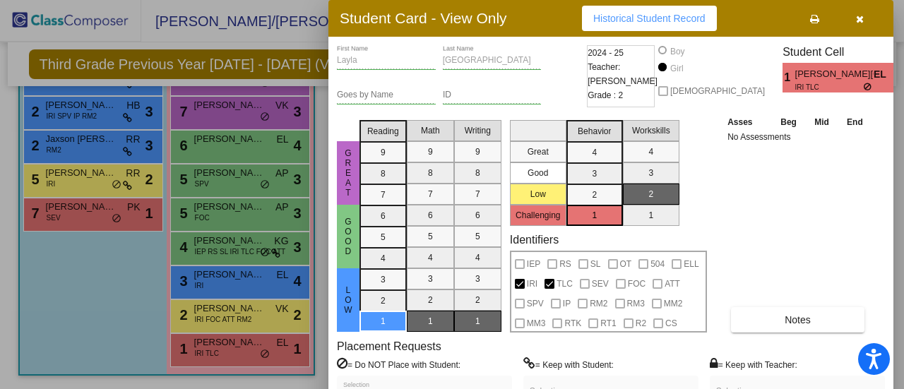
click at [263, 31] on div at bounding box center [452, 194] width 904 height 389
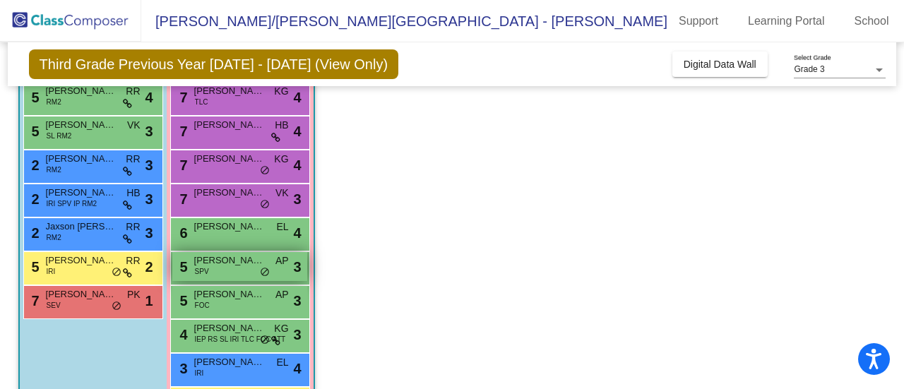
scroll to position [0, 0]
